Goal: Entertainment & Leisure: Consume media (video, audio)

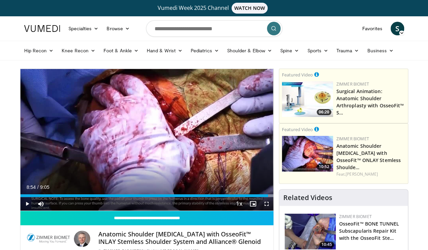
click at [296, 149] on img at bounding box center [307, 154] width 51 height 36
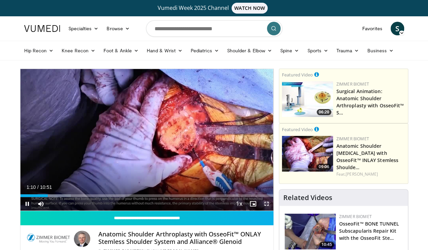
click at [268, 205] on span "Video Player" at bounding box center [267, 204] width 14 height 14
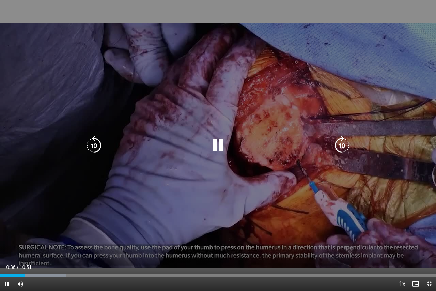
click at [207, 146] on div "Video Player" at bounding box center [217, 145] width 261 height 14
click at [216, 145] on icon "Video Player" at bounding box center [217, 145] width 19 height 19
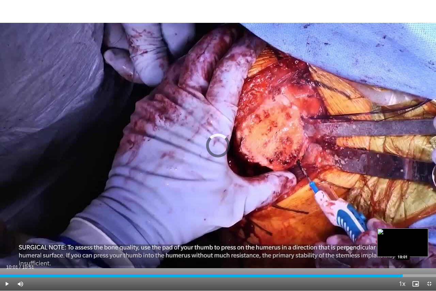
click at [402, 250] on div "Loaded : 0.00% 10:01 10:01" at bounding box center [218, 273] width 436 height 6
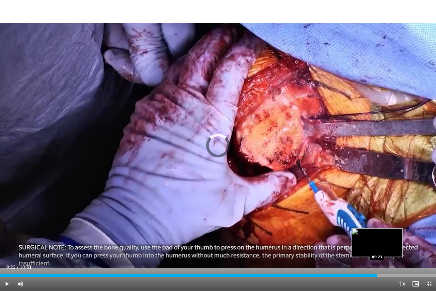
click at [376, 250] on div "09:22" at bounding box center [188, 275] width 376 height 3
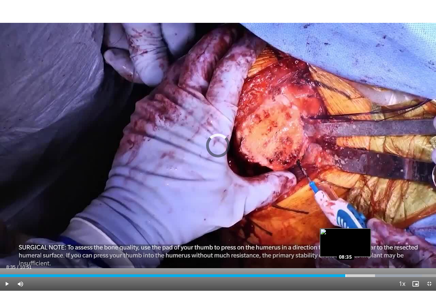
click at [345, 250] on div "Loaded : 96.77% 08:35 08:35" at bounding box center [218, 273] width 436 height 6
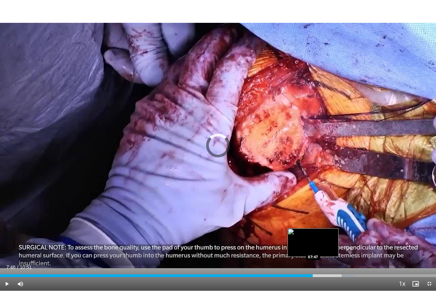
click at [312, 250] on div "Loaded : 81.41% 08:37 07:47" at bounding box center [218, 273] width 436 height 6
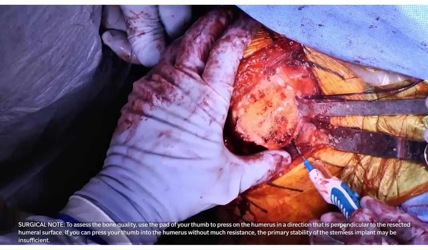
scroll to position [40, 0]
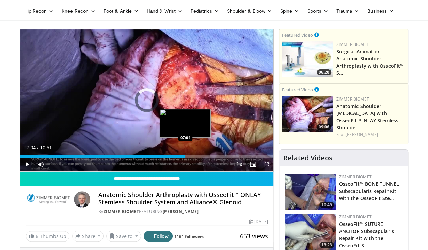
click at [185, 155] on div "Loaded : 0.00% 07:04 07:04" at bounding box center [146, 156] width 253 height 3
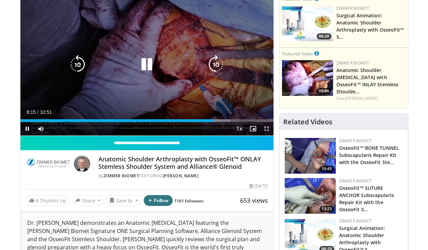
scroll to position [0, 0]
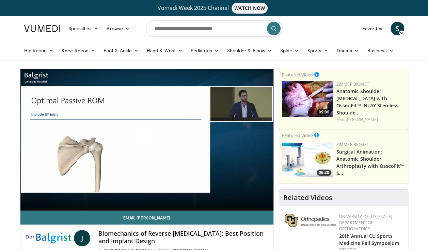
click at [147, 140] on span "Video Player" at bounding box center [147, 140] width 0 height 0
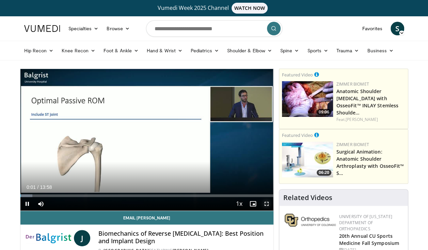
click at [264, 203] on span "Video Player" at bounding box center [267, 204] width 14 height 14
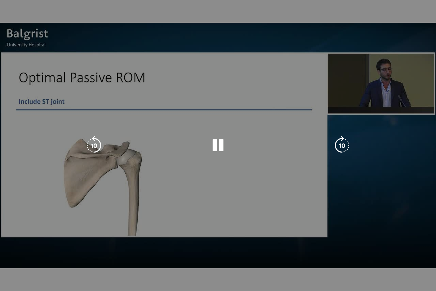
click at [265, 229] on div "10 seconds Tap to unmute" at bounding box center [218, 145] width 436 height 290
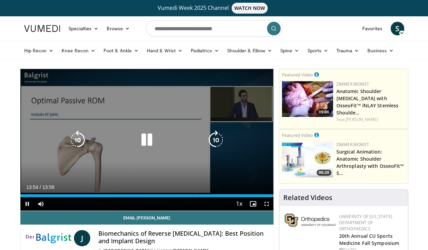
click at [149, 136] on icon "Video Player" at bounding box center [146, 140] width 19 height 19
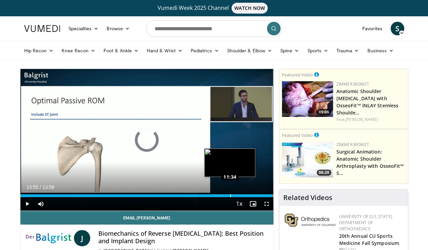
click at [230, 195] on div "Loaded : 100.00% 11:34 11:34" at bounding box center [146, 196] width 253 height 3
